Goal: Transaction & Acquisition: Purchase product/service

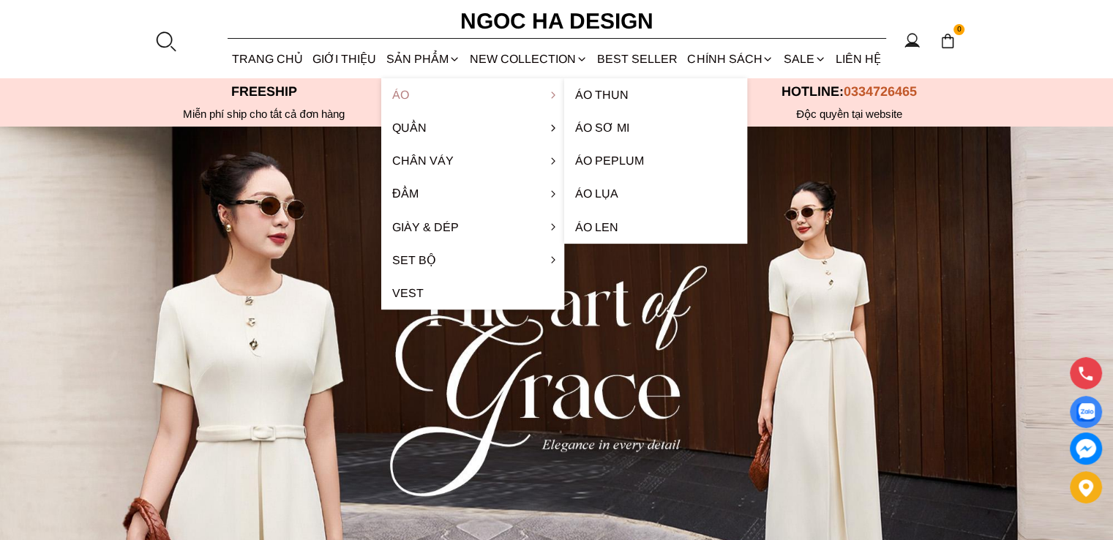
scroll to position [73, 0]
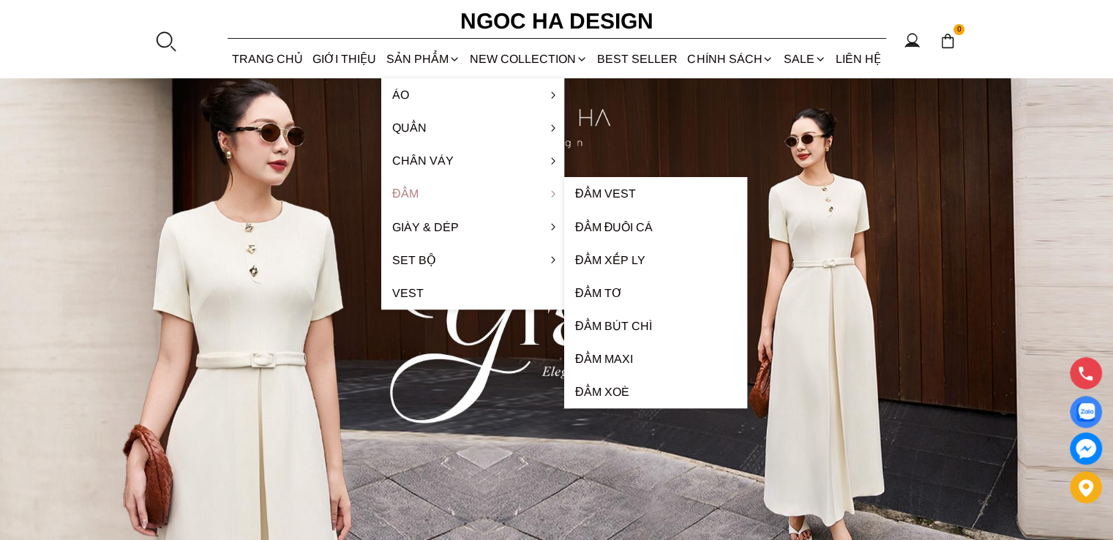
click at [413, 194] on link "Đầm" at bounding box center [472, 193] width 183 height 33
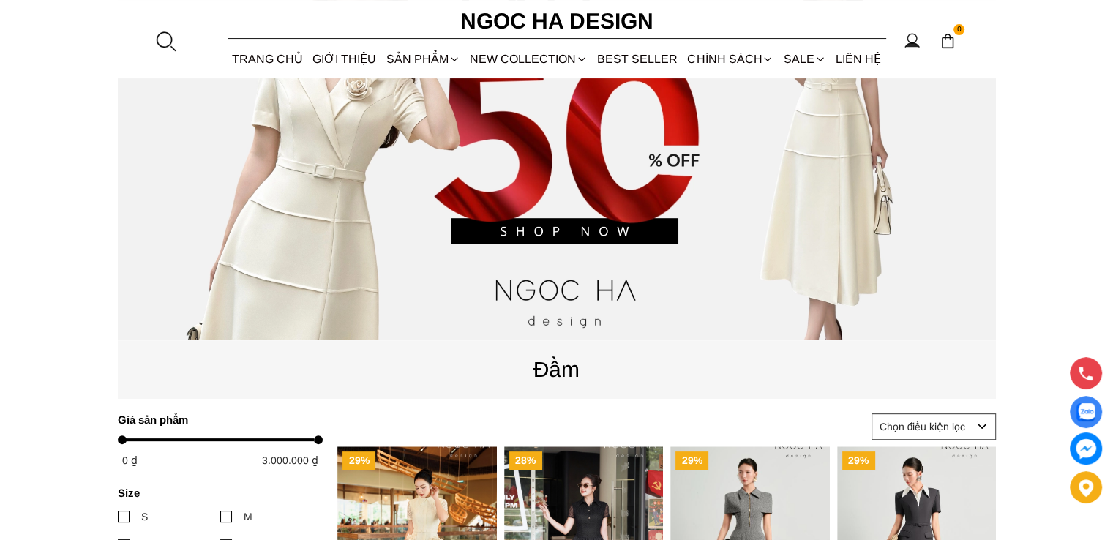
scroll to position [585, 0]
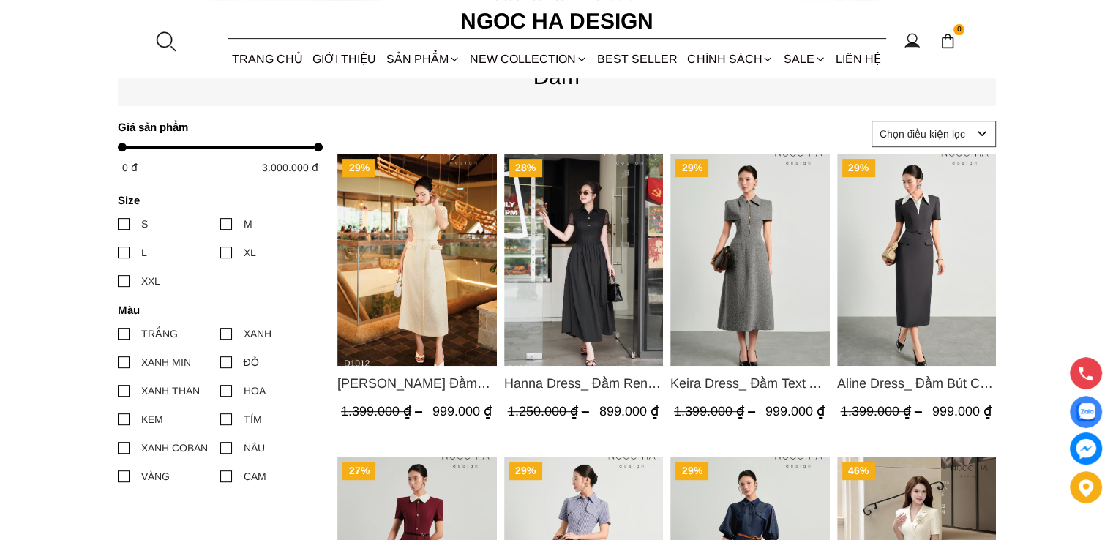
click at [445, 319] on img "Product image - Catherine Dress_ Đầm Ren Đính Hoa Túi Màu Kem D1012" at bounding box center [416, 260] width 159 height 212
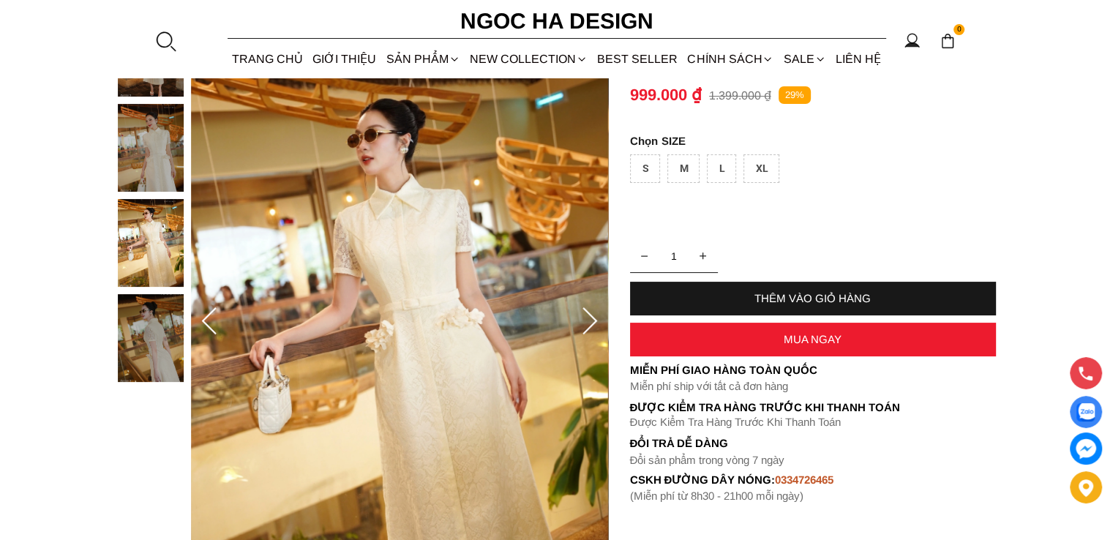
scroll to position [146, 0]
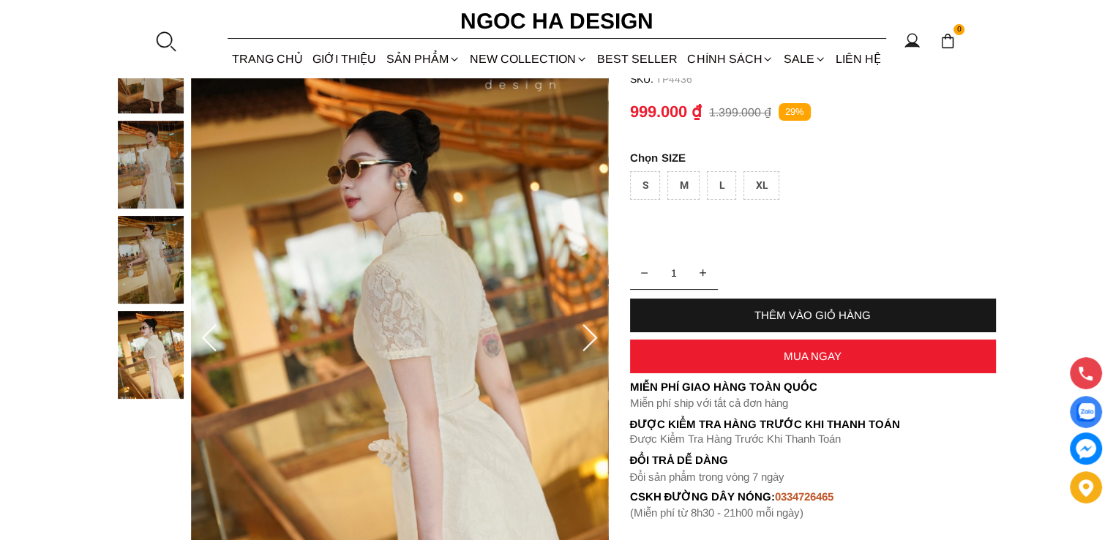
click at [720, 187] on div "L" at bounding box center [721, 185] width 29 height 29
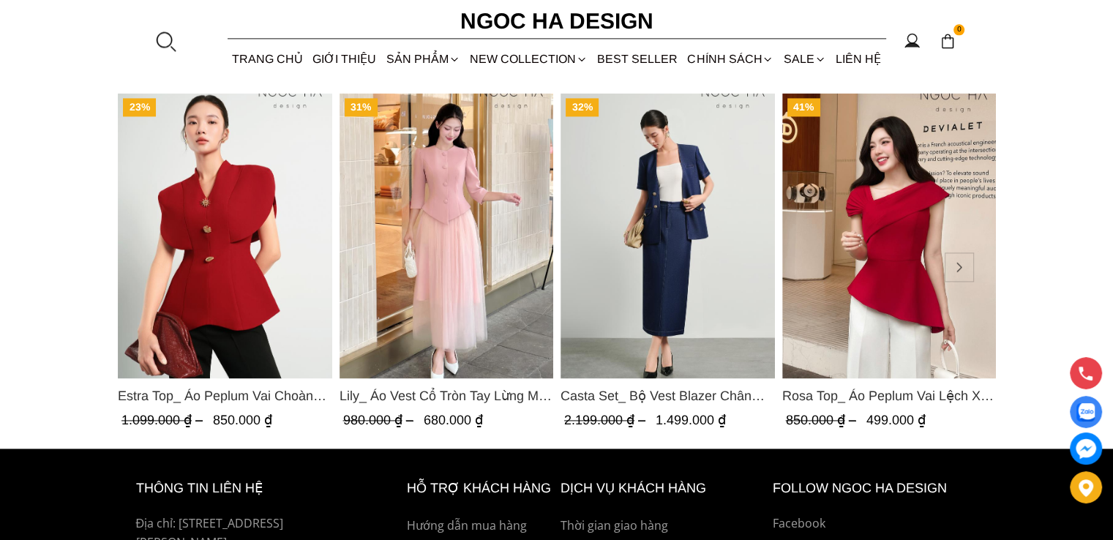
scroll to position [2048, 0]
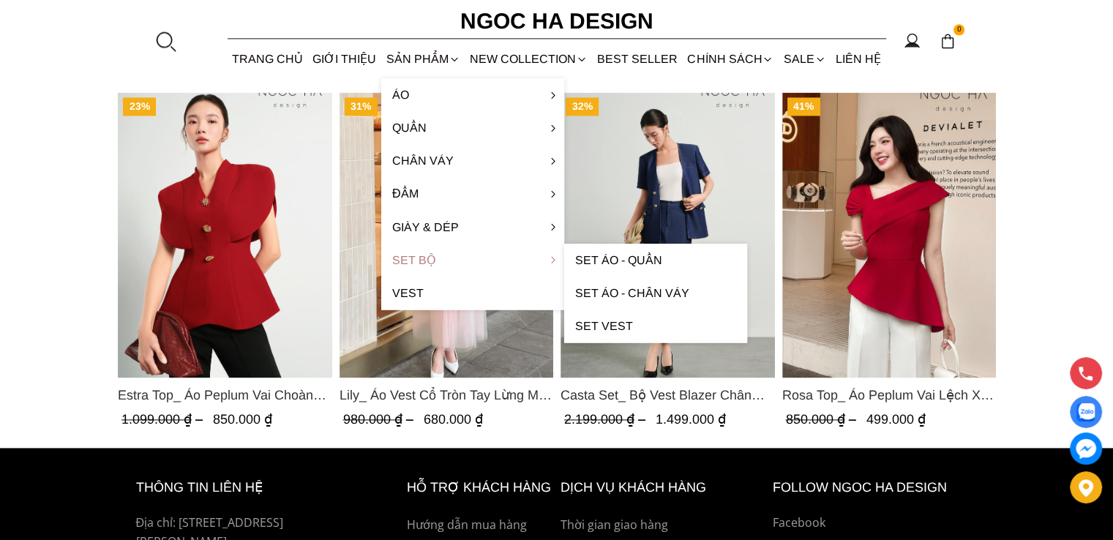
click at [405, 263] on link "Set Bộ" at bounding box center [472, 260] width 183 height 33
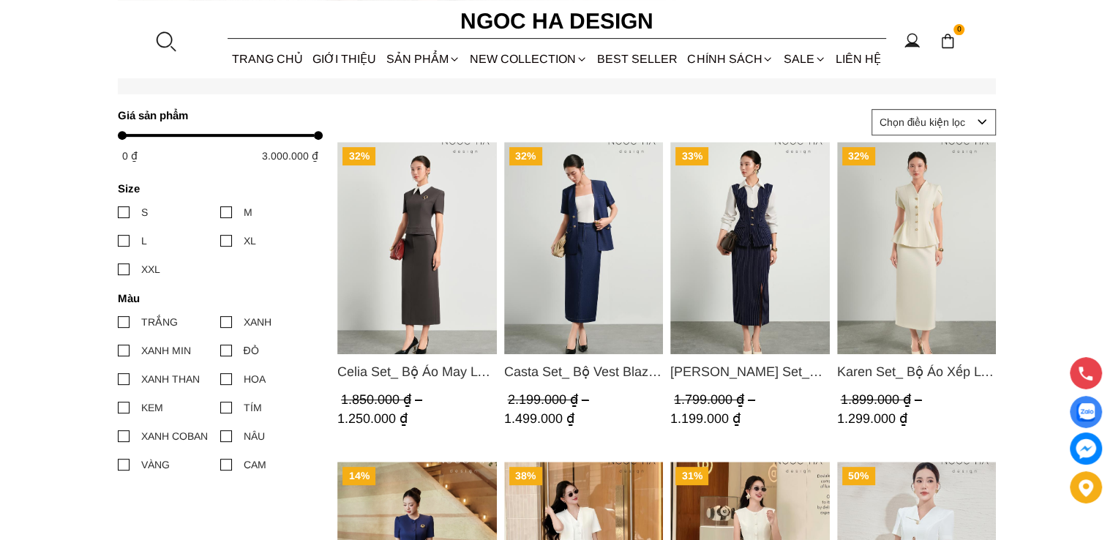
scroll to position [585, 0]
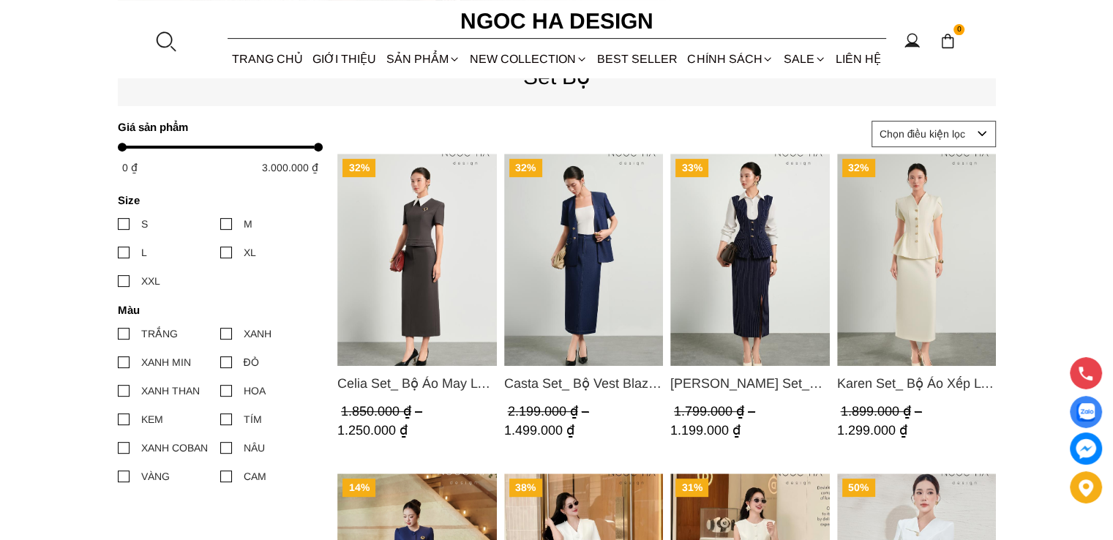
click at [914, 274] on img "Product image - Karen Set_ Bộ Áo Xếp Ly Rủ Mix Chân Váy Bút Chì Màu Kem BJ147" at bounding box center [915, 260] width 159 height 212
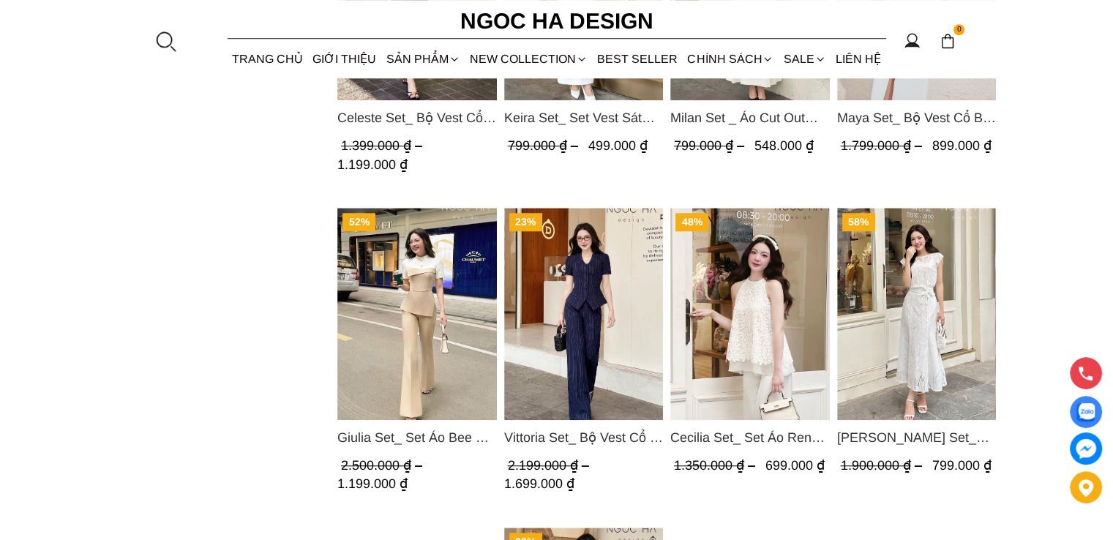
scroll to position [1463, 0]
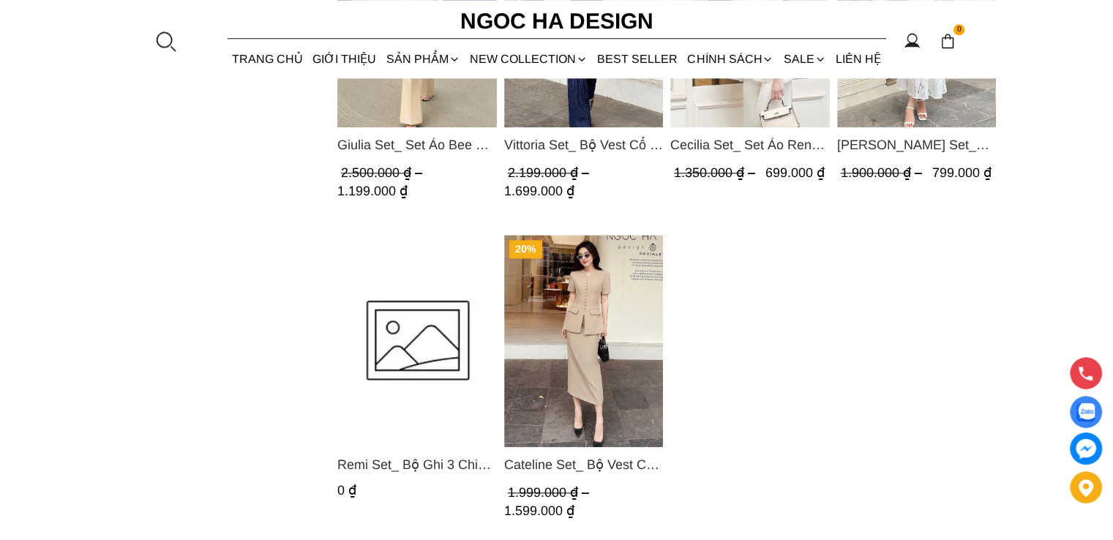
click at [562, 315] on img "Product image - Cateline Set_ Bộ Vest Cổ V Đính Cúc Nhí Chân Váy Bút Chì BJ127" at bounding box center [582, 341] width 159 height 212
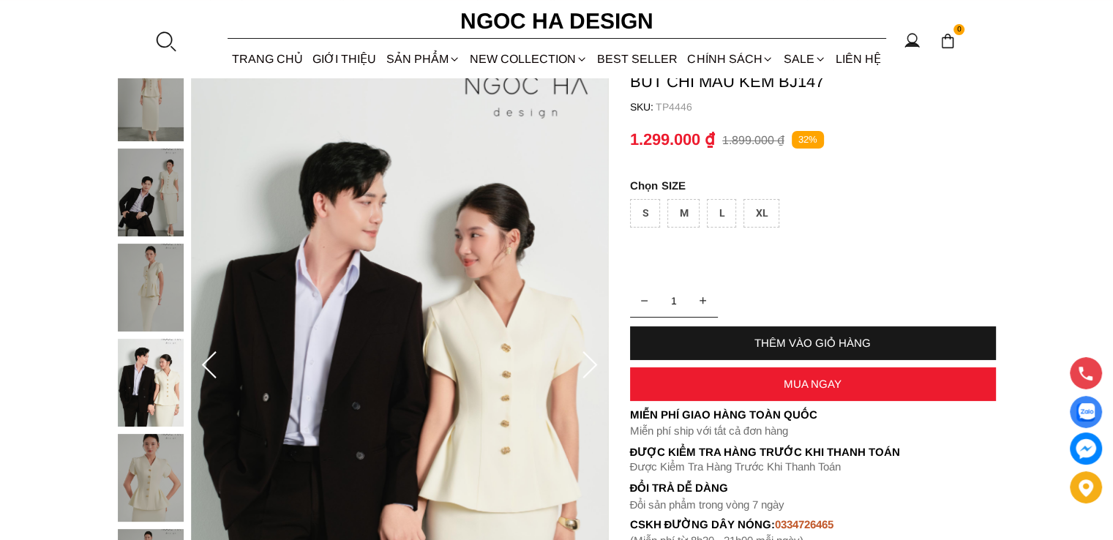
scroll to position [73, 0]
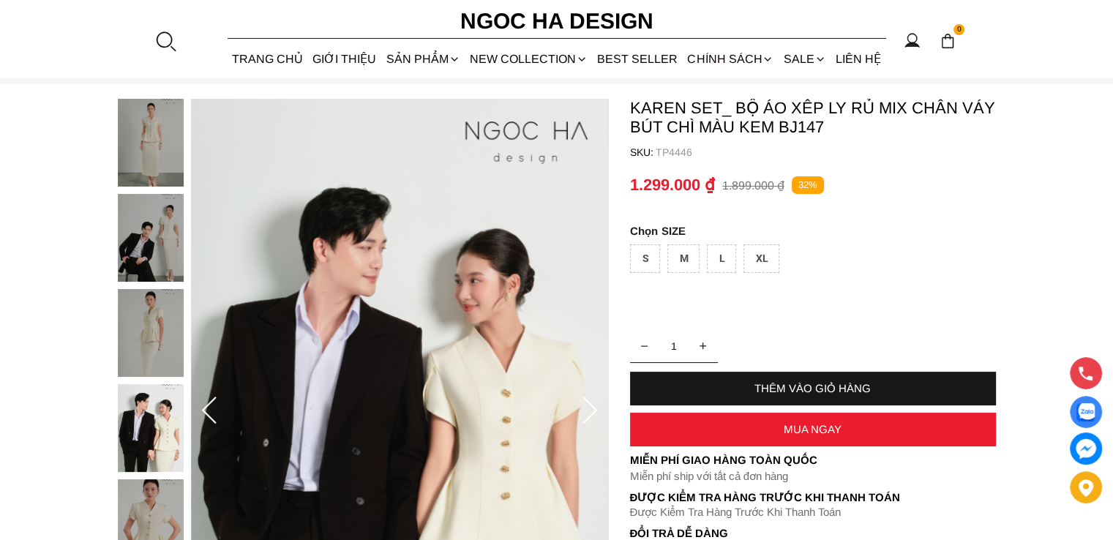
click at [162, 129] on img at bounding box center [151, 143] width 66 height 88
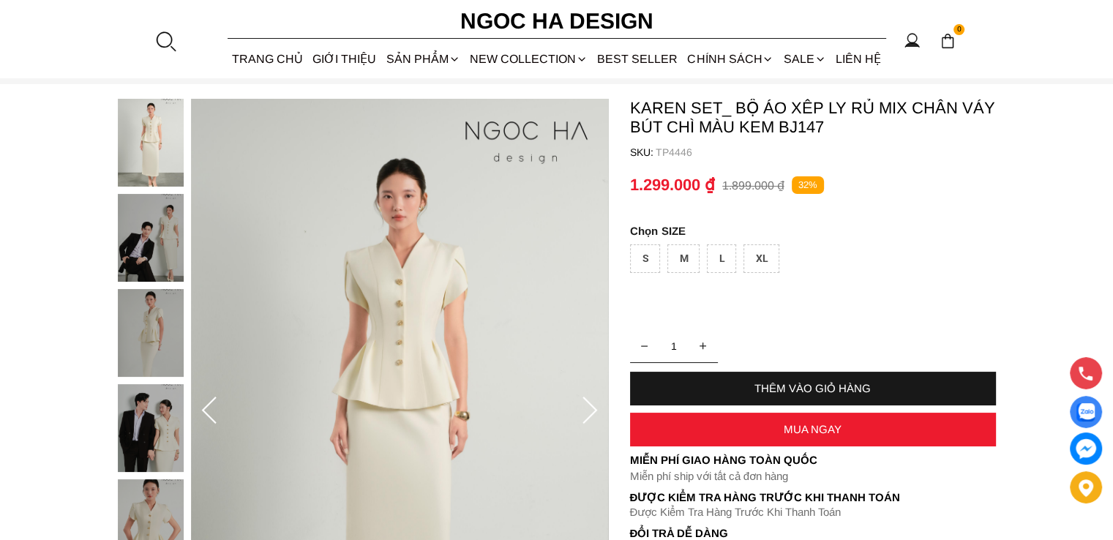
click at [148, 255] on img at bounding box center [151, 238] width 66 height 88
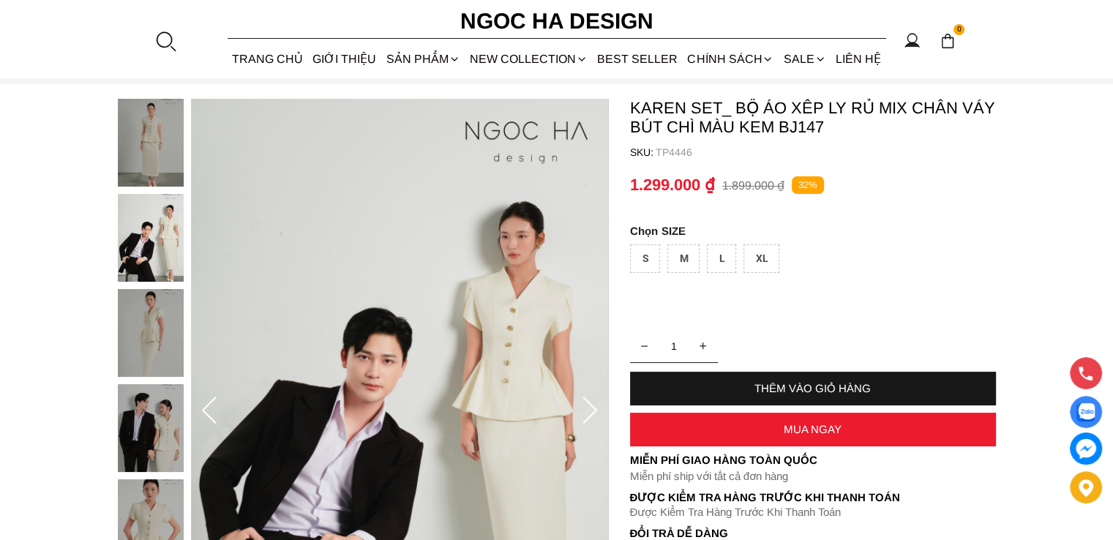
click at [159, 328] on img at bounding box center [151, 333] width 66 height 88
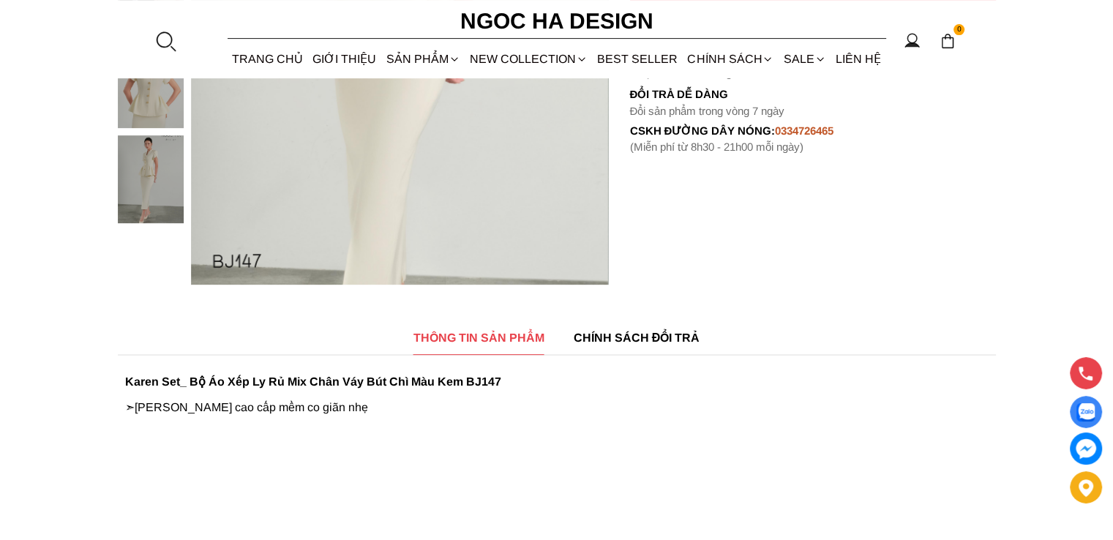
scroll to position [658, 0]
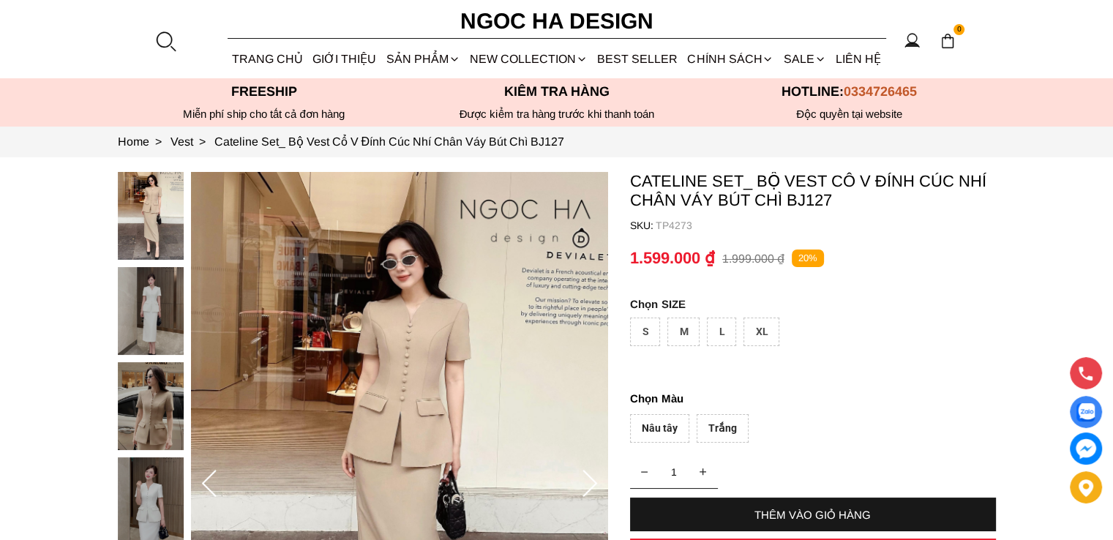
click at [143, 317] on img at bounding box center [151, 311] width 66 height 88
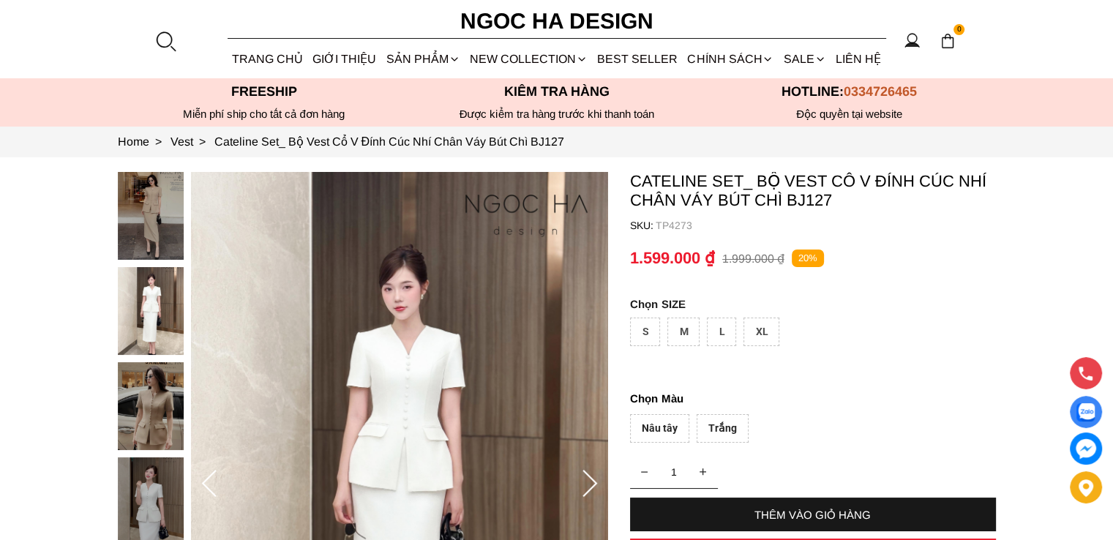
click at [149, 409] on img at bounding box center [151, 406] width 66 height 88
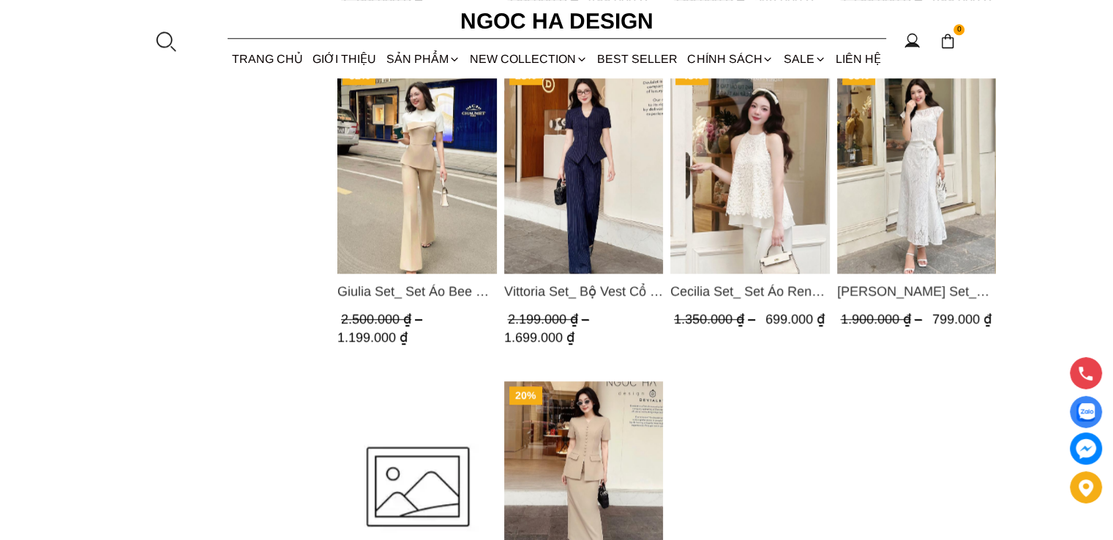
scroll to position [1024, 0]
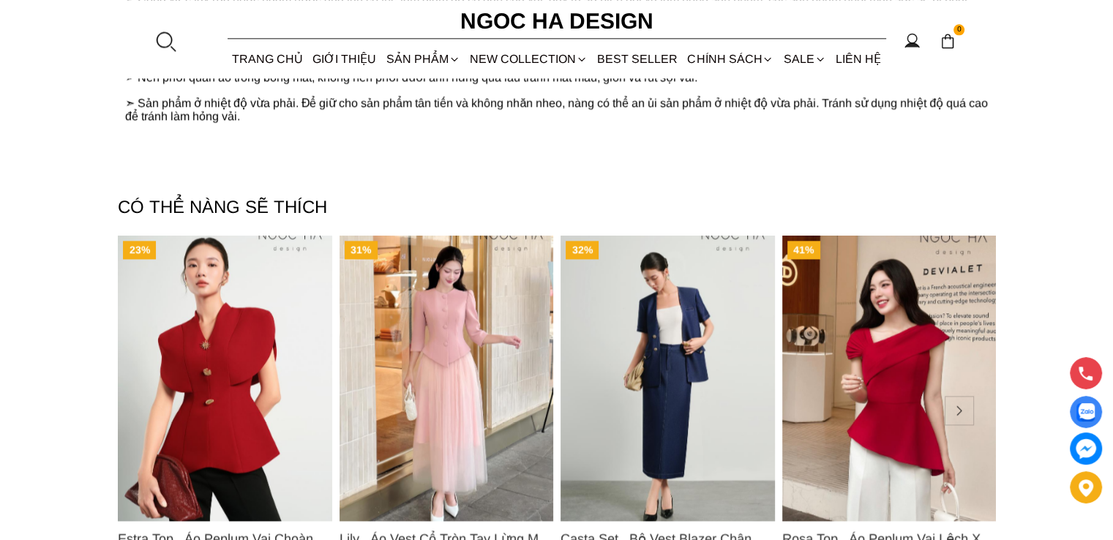
scroll to position [1829, 0]
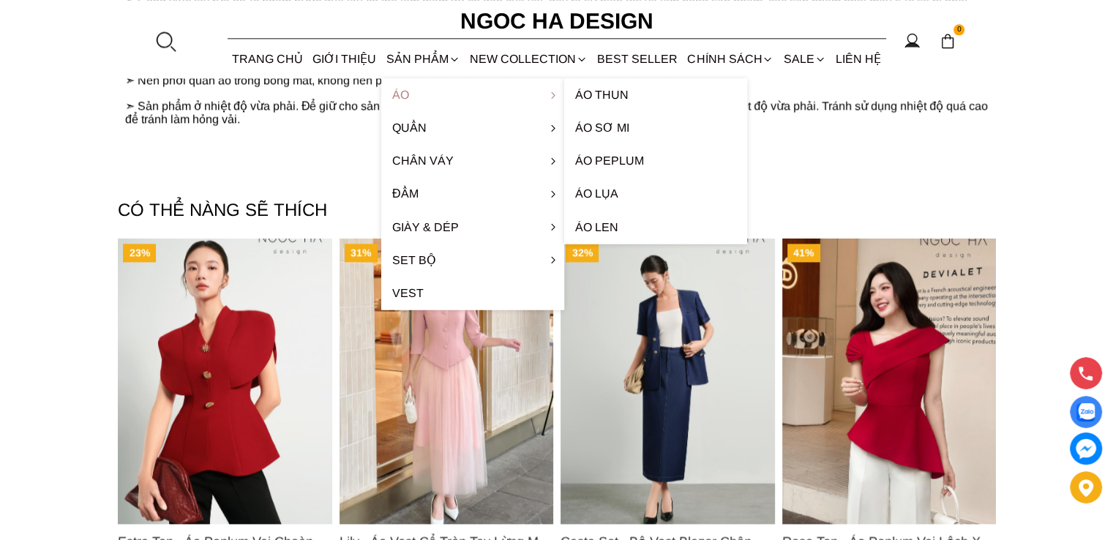
click at [410, 90] on link "Áo" at bounding box center [472, 94] width 183 height 33
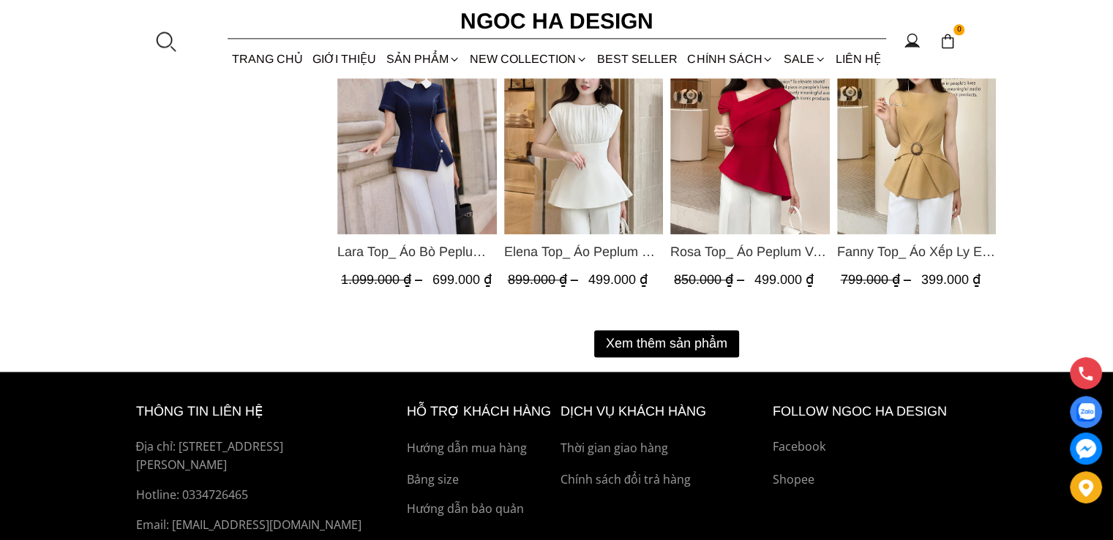
scroll to position [1829, 0]
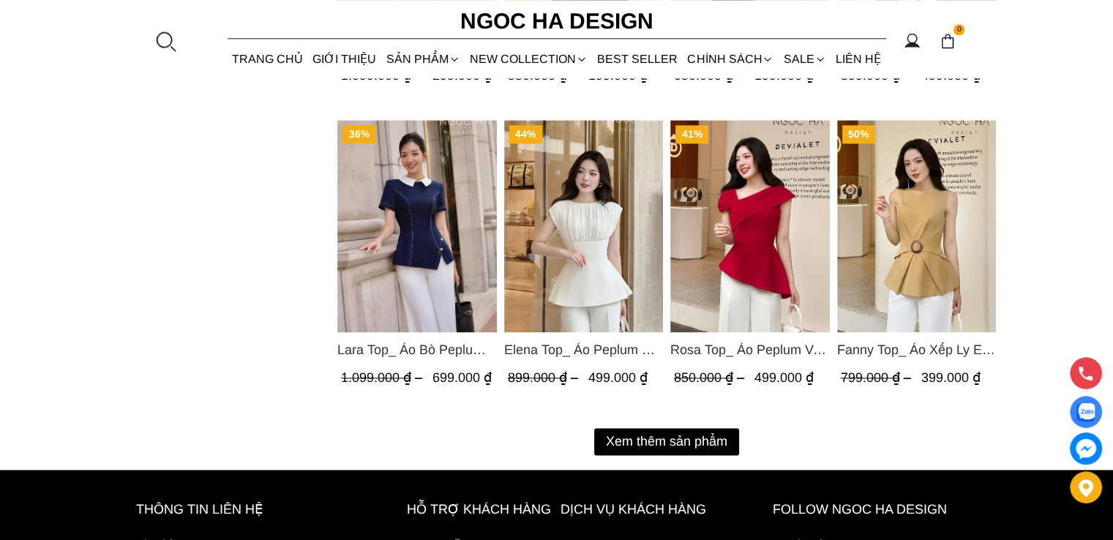
click at [647, 436] on button "Xem thêm sản phẩm" at bounding box center [666, 441] width 145 height 27
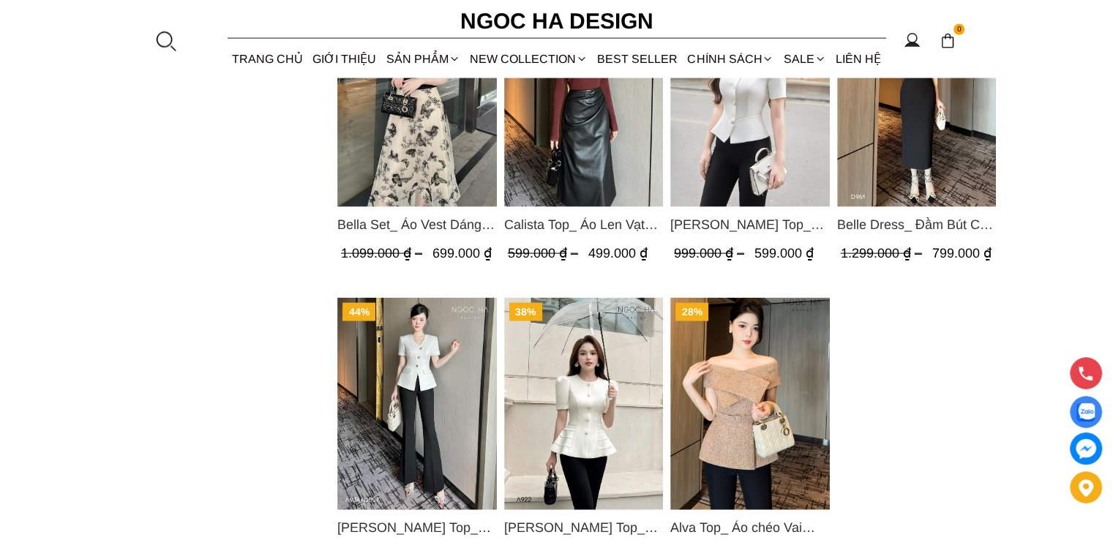
scroll to position [2944, 0]
